Goal: Navigation & Orientation: Go to known website

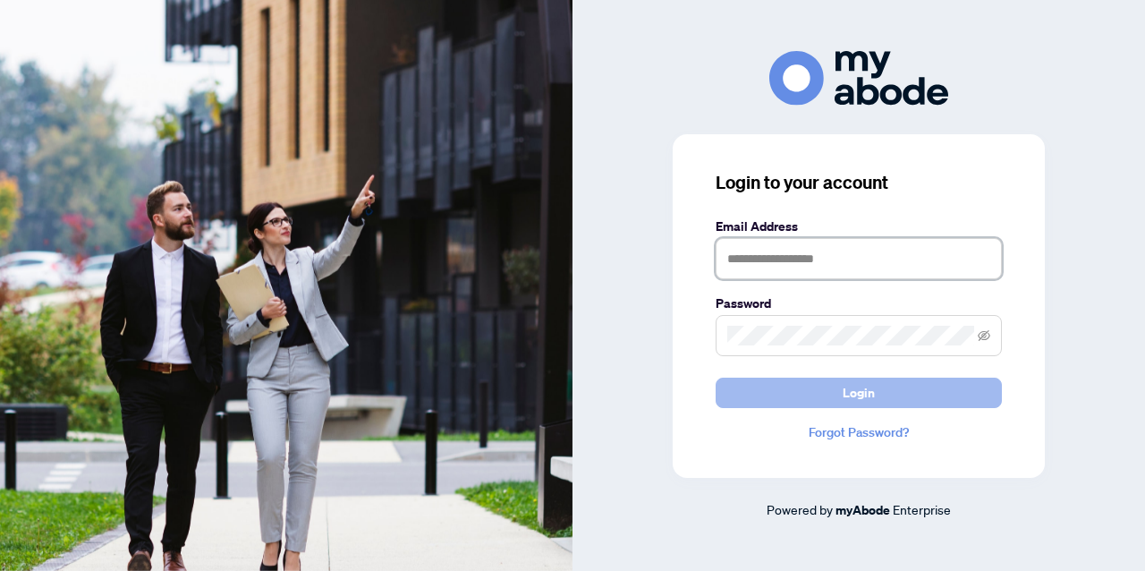
type input "**********"
click at [911, 394] on button "Login" at bounding box center [858, 392] width 286 height 30
